Goal: Task Accomplishment & Management: Manage account settings

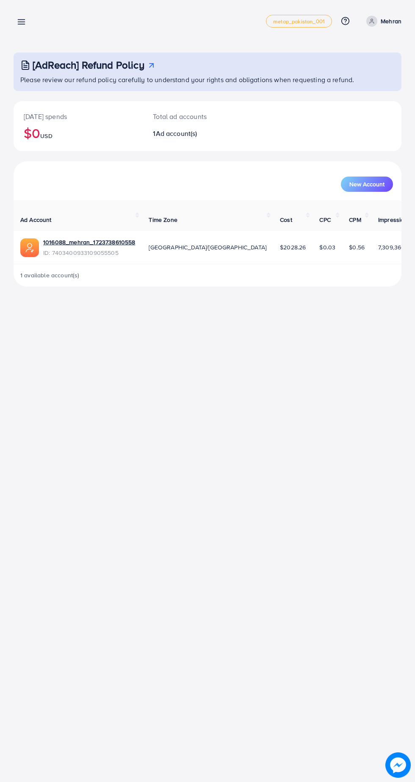
click at [22, 26] on icon at bounding box center [21, 21] width 9 height 9
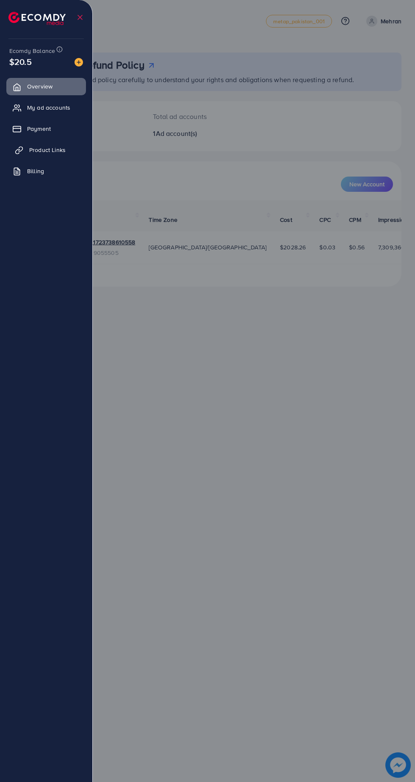
click at [48, 151] on span "Product Links" at bounding box center [47, 150] width 36 height 8
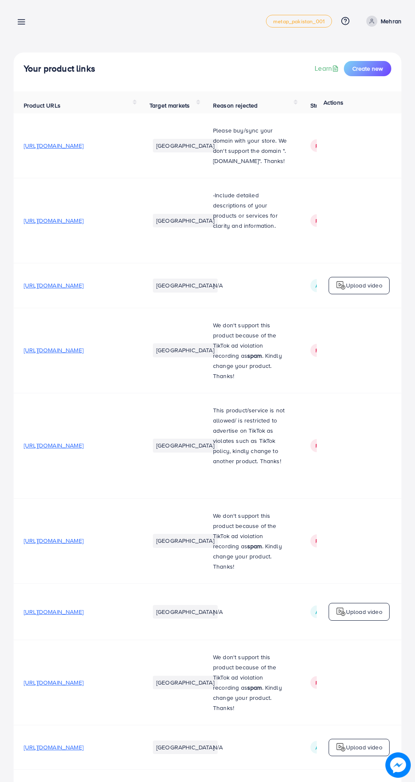
click at [23, 22] on line at bounding box center [21, 22] width 7 height 0
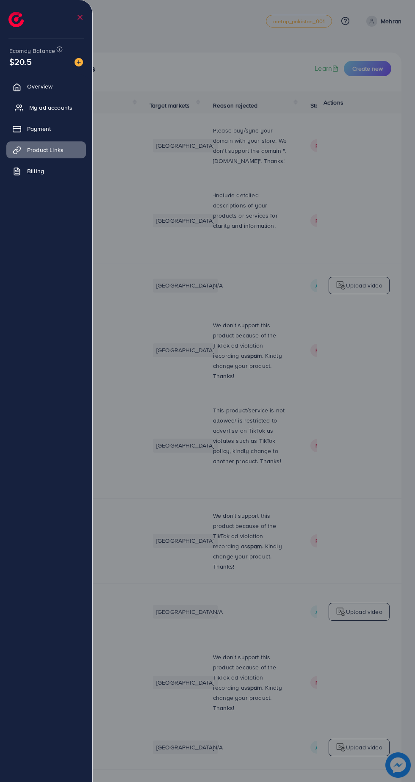
click at [51, 109] on span "My ad accounts" at bounding box center [50, 107] width 43 height 8
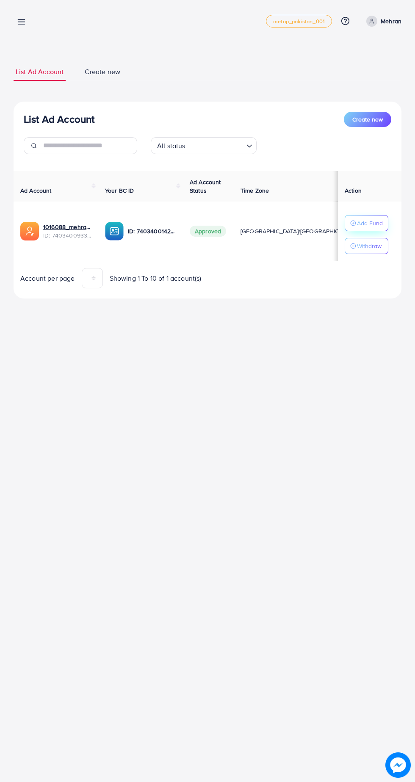
click at [377, 220] on p "Add Fund" at bounding box center [370, 223] width 26 height 10
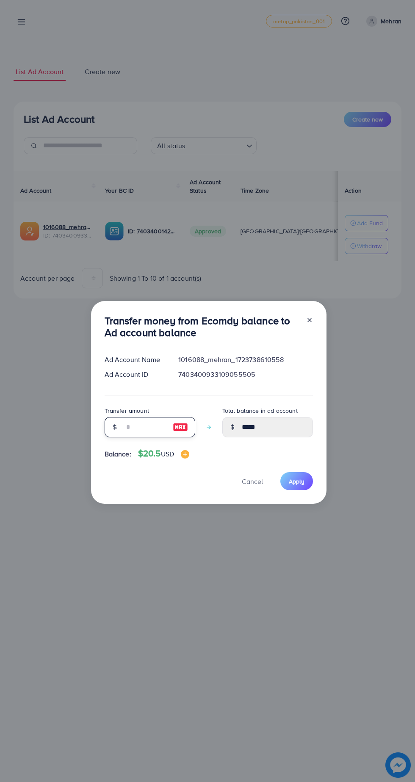
click at [138, 429] on input "number" at bounding box center [145, 427] width 42 height 20
click at [308, 320] on div at bounding box center [306, 329] width 14 height 28
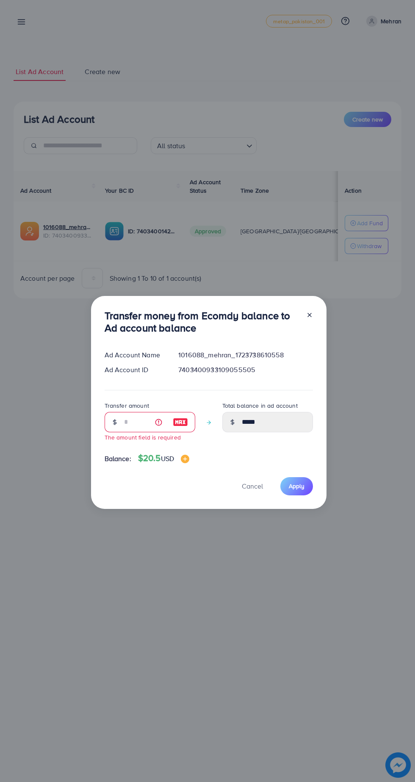
click at [308, 315] on line at bounding box center [309, 314] width 3 height 3
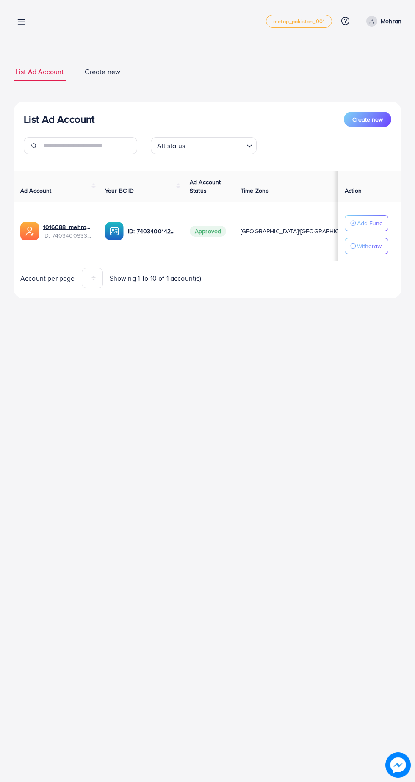
click at [372, 21] on circle at bounding box center [372, 20] width 2 height 2
click at [358, 70] on span "Log out" at bounding box center [350, 69] width 23 height 10
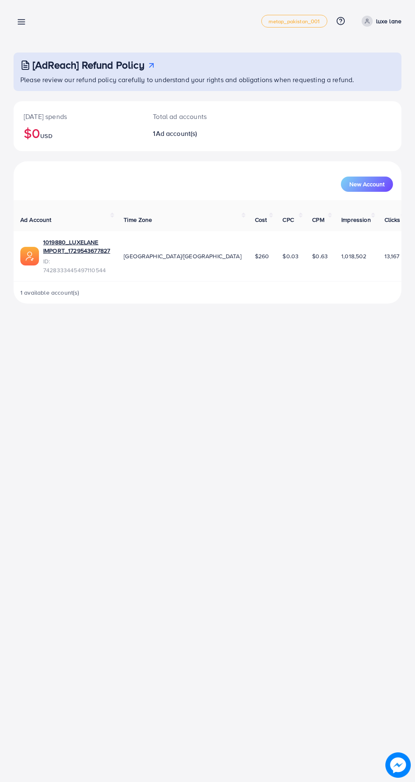
click at [22, 20] on line at bounding box center [21, 20] width 7 height 0
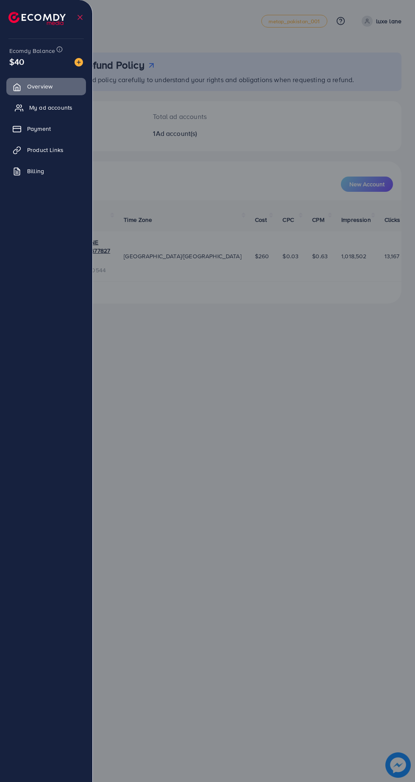
click at [51, 109] on span "My ad accounts" at bounding box center [50, 107] width 43 height 8
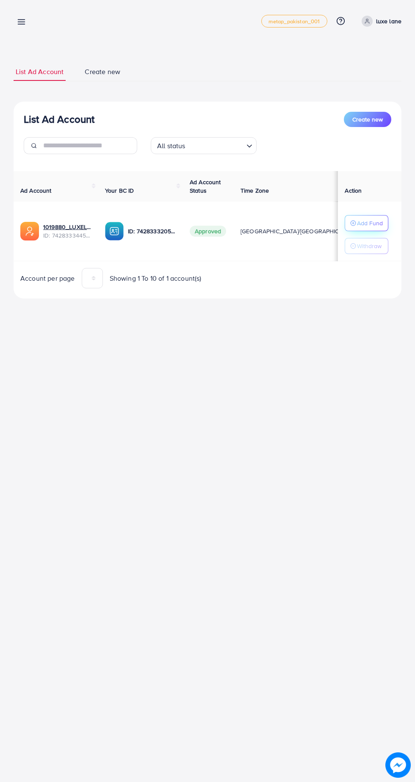
click at [375, 220] on p "Add Fund" at bounding box center [370, 223] width 26 height 10
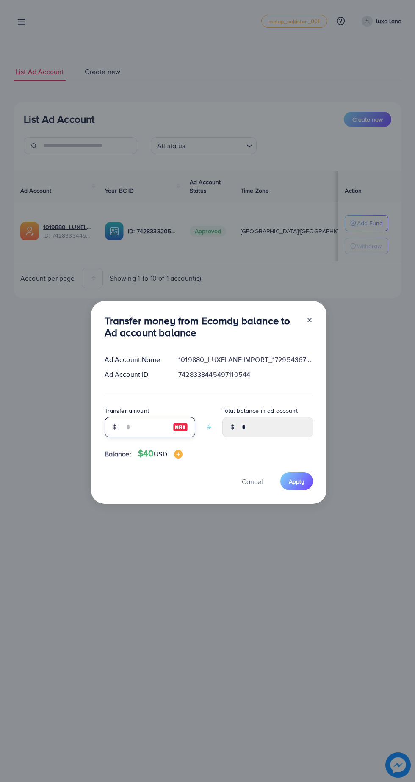
click at [132, 428] on input "number" at bounding box center [145, 427] width 42 height 20
type input "*"
type input "****"
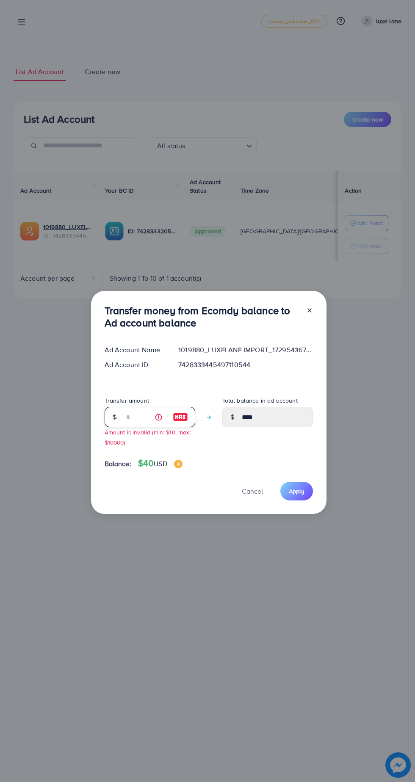
type input "**"
type input "*****"
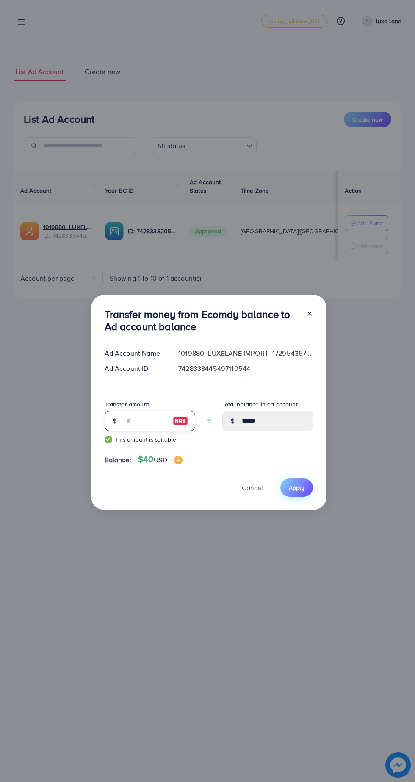
type input "**"
click at [297, 481] on button "Apply" at bounding box center [296, 487] width 33 height 18
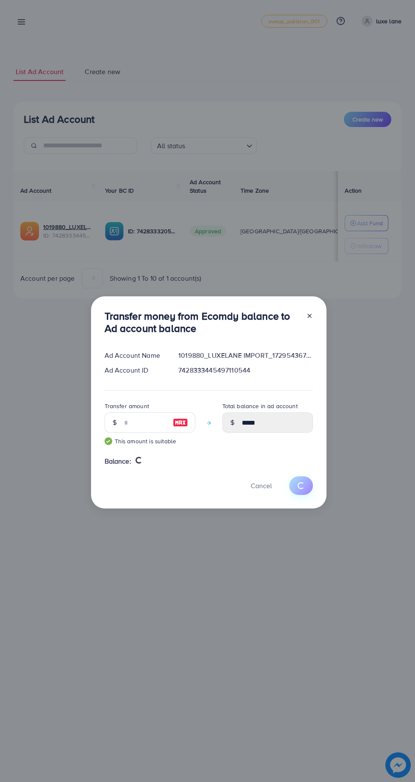
type input "*"
